Goal: Check status: Check status

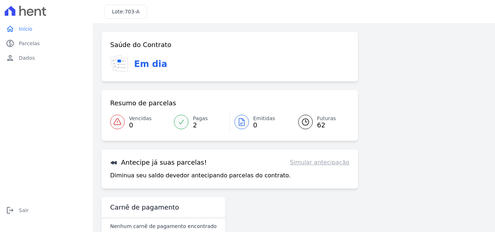
click at [310, 123] on div at bounding box center [305, 122] width 15 height 15
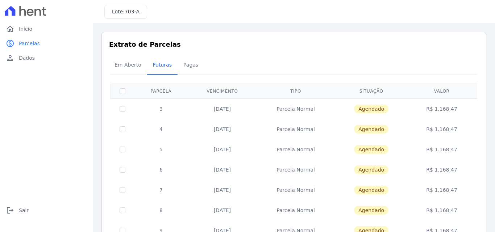
scroll to position [290, 0]
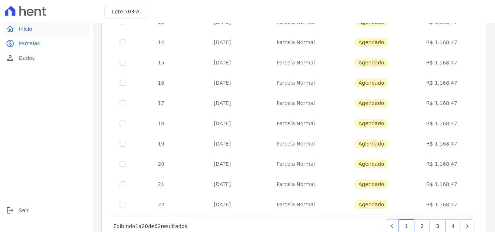
click at [28, 28] on span "Início" at bounding box center [25, 28] width 13 height 7
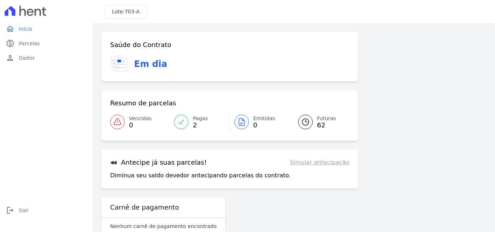
click at [183, 119] on icon at bounding box center [181, 122] width 7 height 7
click at [311, 126] on link "Futuras 62" at bounding box center [320, 122] width 60 height 20
